Goal: Information Seeking & Learning: Learn about a topic

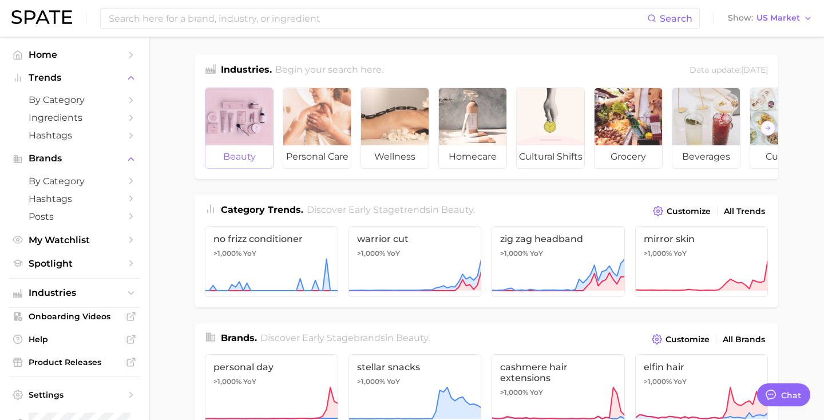
click at [237, 121] on div at bounding box center [239, 116] width 68 height 57
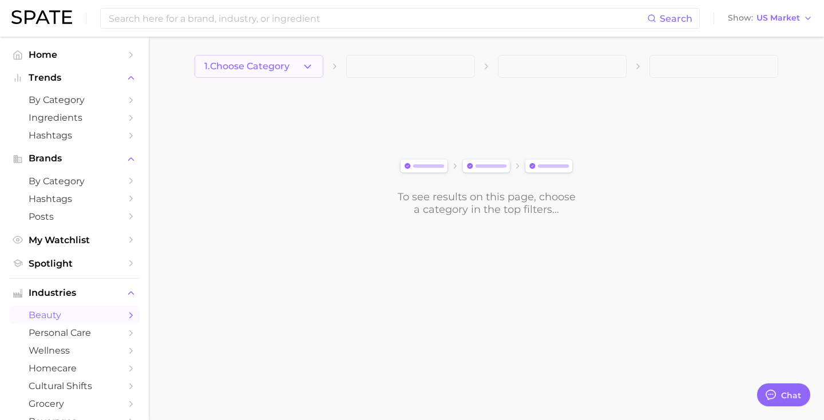
click at [298, 69] on button "1. Choose Category" at bounding box center [259, 66] width 129 height 23
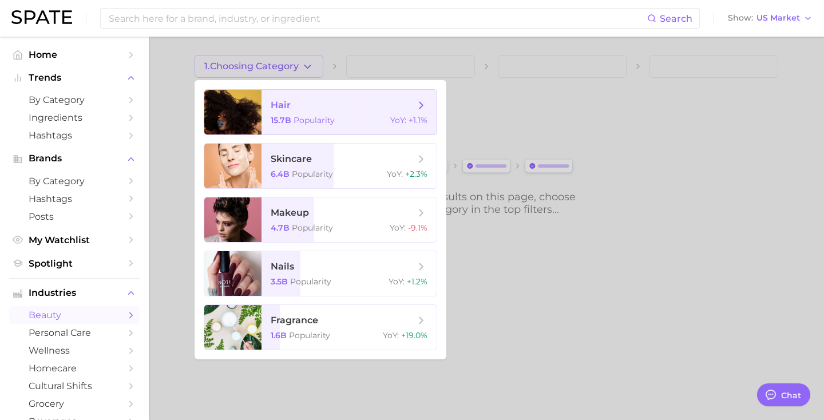
click at [278, 105] on span "hair" at bounding box center [281, 105] width 20 height 11
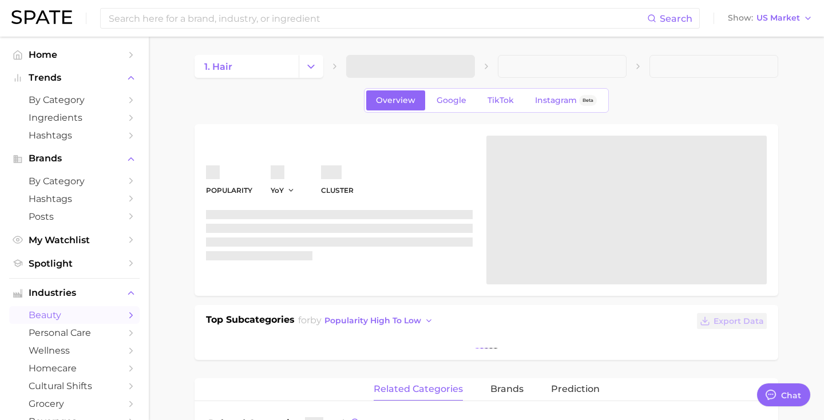
type textarea "x"
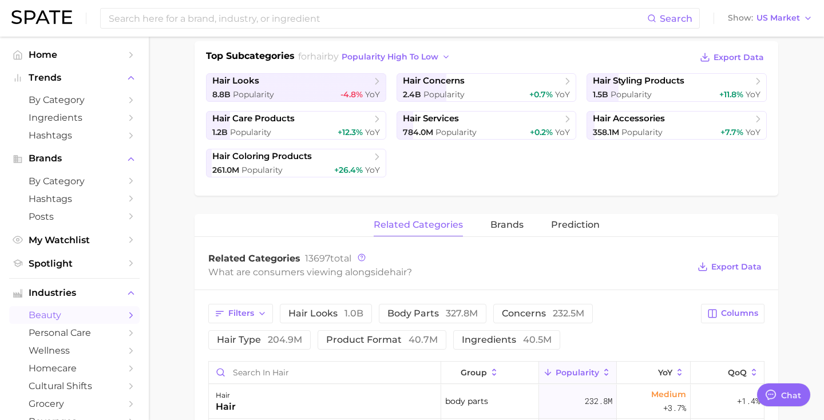
scroll to position [199, 0]
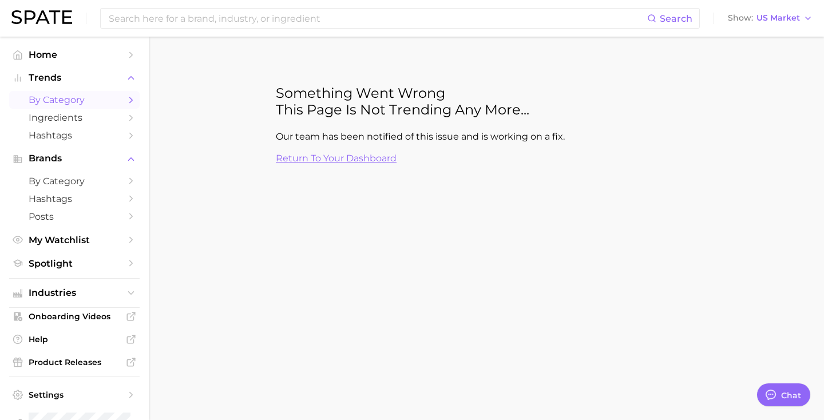
type textarea "x"
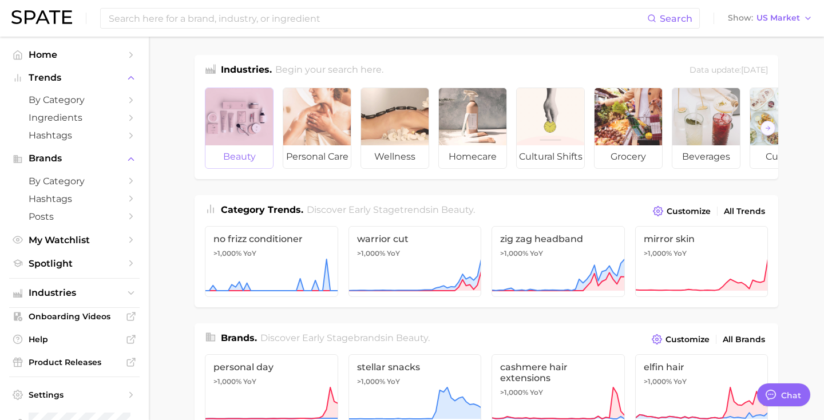
click at [256, 129] on div at bounding box center [239, 116] width 68 height 57
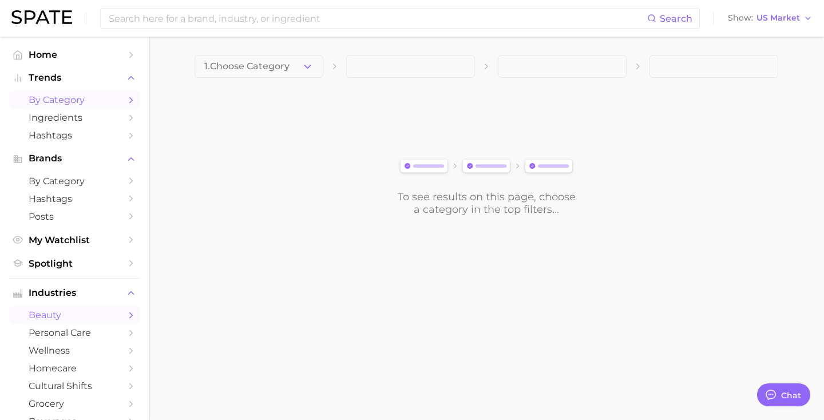
click at [80, 105] on span "by Category" at bounding box center [75, 99] width 92 height 11
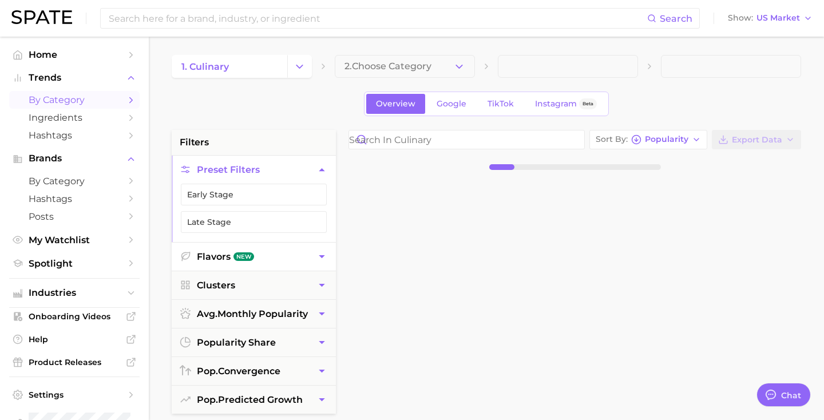
click at [294, 255] on button "Flavors New" at bounding box center [254, 257] width 164 height 28
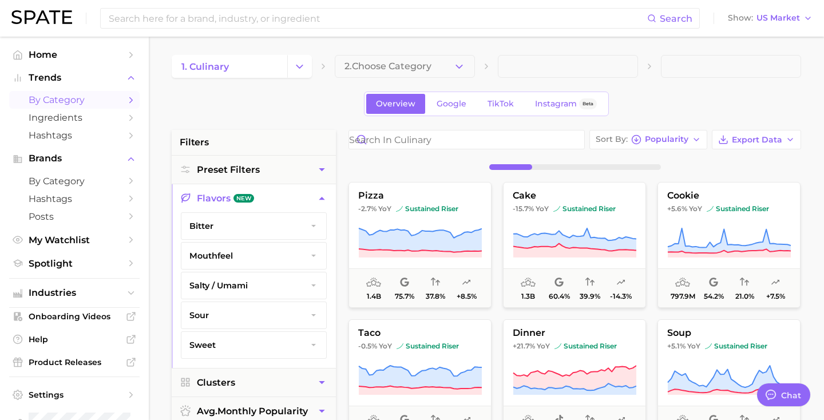
click at [288, 230] on button "bitter" at bounding box center [253, 226] width 145 height 26
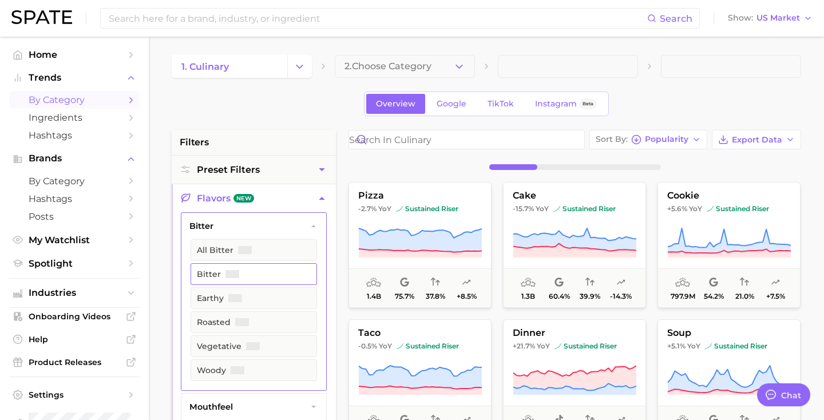
click at [275, 274] on button "bitter" at bounding box center [254, 274] width 126 height 22
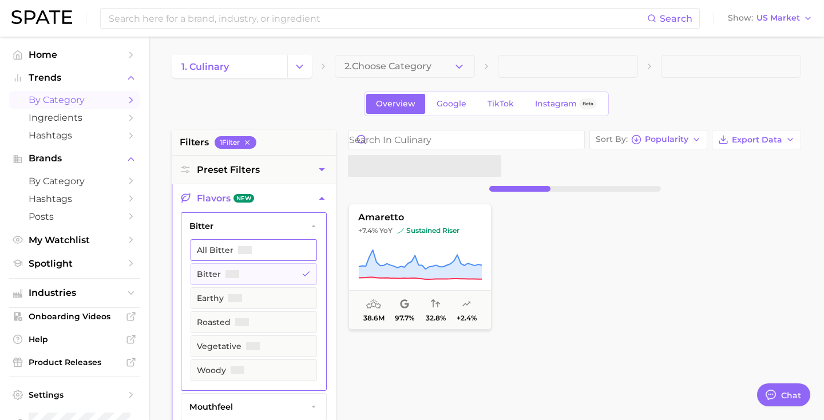
click at [284, 256] on button "All bitter" at bounding box center [254, 250] width 126 height 22
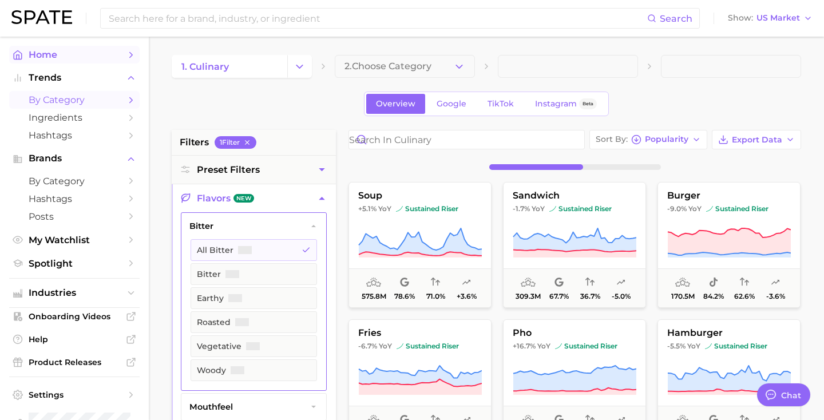
click at [60, 62] on link "Home" at bounding box center [74, 55] width 130 height 18
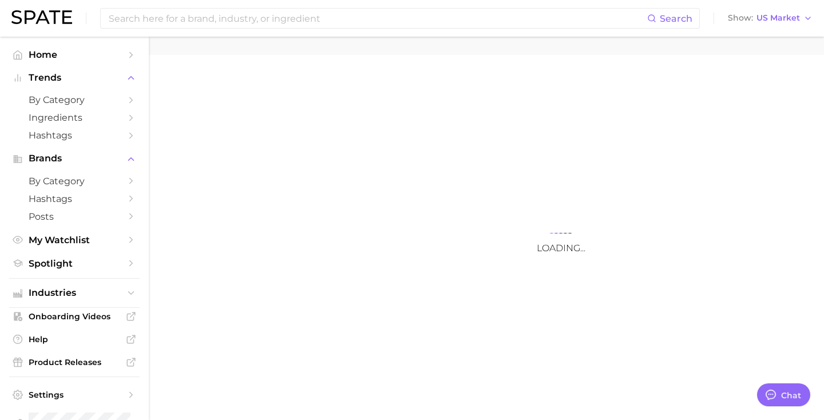
type textarea "x"
